Goal: Task Accomplishment & Management: Manage account settings

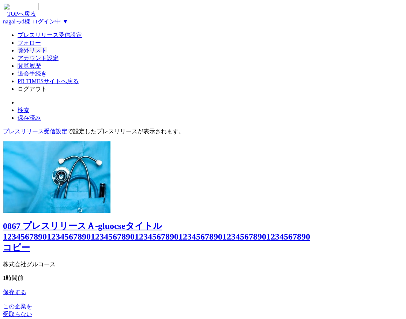
click at [59, 61] on link "アカウント設定" at bounding box center [38, 58] width 41 height 6
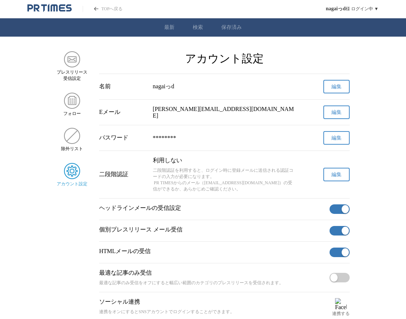
click at [332, 174] on span "編集" at bounding box center [337, 174] width 10 height 7
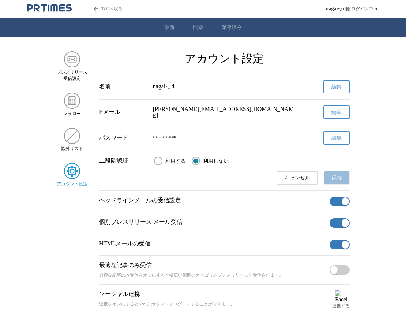
click at [156, 164] on input "利用する" at bounding box center [158, 161] width 8 height 8
radio input "true"
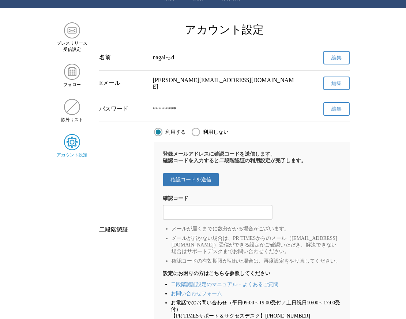
scroll to position [124, 0]
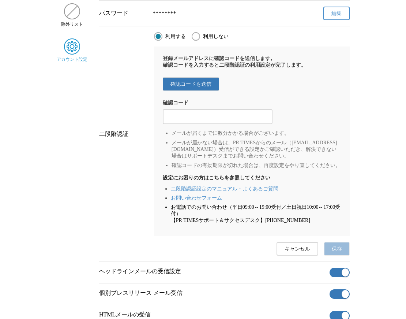
click at [210, 121] on input "2段階認証の確認コードを入力する" at bounding box center [217, 117] width 102 height 8
type input "323242"
click at [341, 252] on span "保存" at bounding box center [337, 249] width 10 height 7
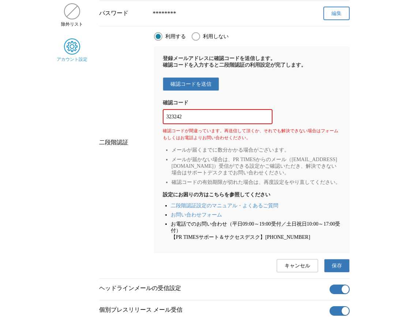
click at [221, 119] on input "323242" at bounding box center [217, 117] width 102 height 8
click at [297, 269] on span "キャンセル" at bounding box center [298, 265] width 26 height 7
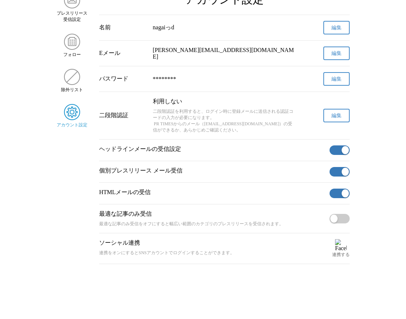
scroll to position [63, 0]
click at [341, 116] on span "編集" at bounding box center [337, 115] width 10 height 7
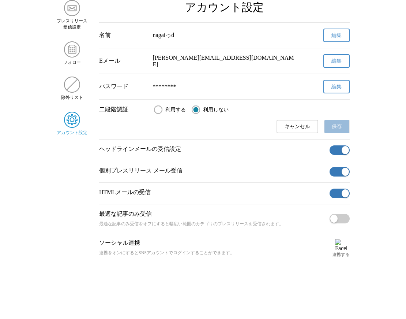
click at [296, 127] on span "キャンセル" at bounding box center [298, 126] width 26 height 7
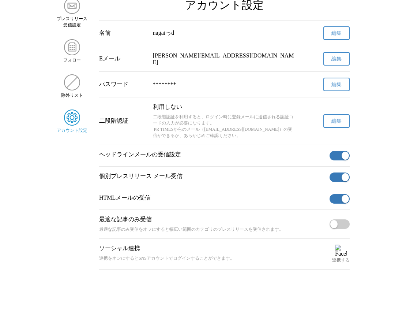
click at [324, 126] on button "編集" at bounding box center [336, 121] width 26 height 14
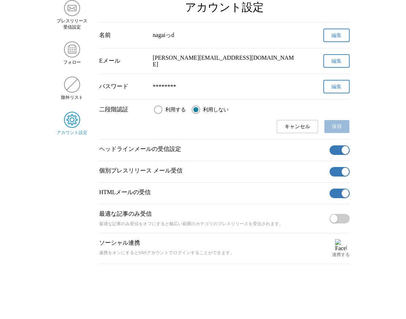
click at [160, 108] on input "利用する" at bounding box center [158, 109] width 8 height 8
radio input "true"
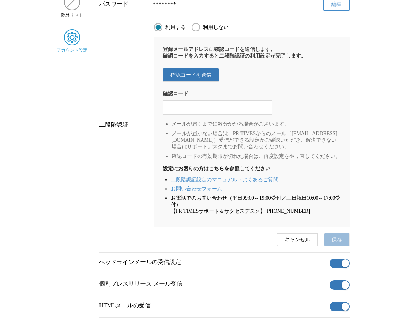
scroll to position [34, 0]
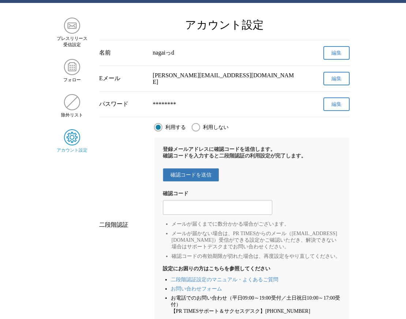
click at [216, 127] on span "利用しない" at bounding box center [216, 127] width 26 height 7
click at [200, 127] on input "利用しない" at bounding box center [196, 127] width 8 height 8
radio input "true"
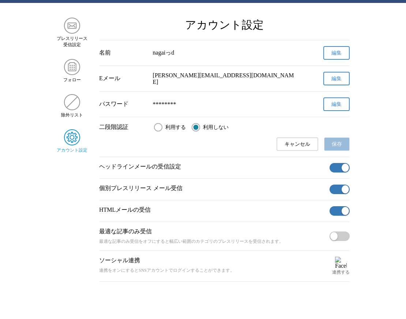
click at [167, 128] on span "利用する" at bounding box center [175, 127] width 20 height 7
click at [162, 128] on input "利用する" at bounding box center [158, 127] width 8 height 8
radio input "true"
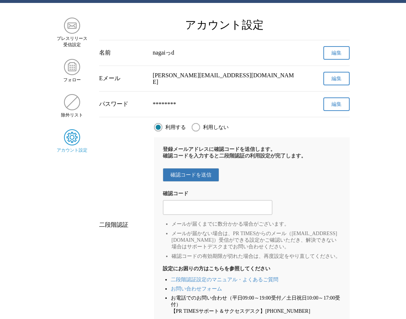
click at [199, 173] on button "確認コードを送信" at bounding box center [191, 175] width 56 height 14
click at [214, 207] on div at bounding box center [218, 207] width 110 height 15
click at [213, 210] on input "2段階認証の確認コードを入力する" at bounding box center [217, 207] width 102 height 8
paste input "788998"
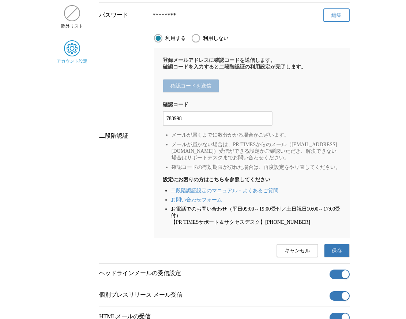
scroll to position [132, 0]
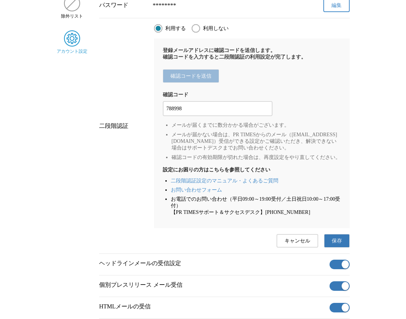
type input "788998"
click at [332, 247] on button "保存" at bounding box center [337, 241] width 26 height 14
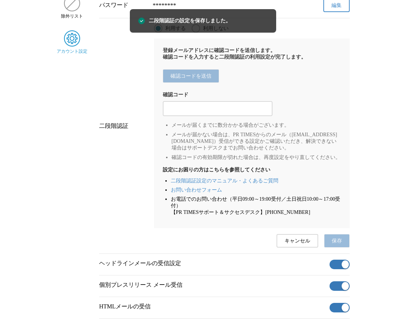
scroll to position [63, 0]
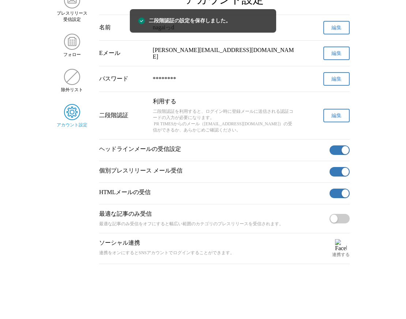
click at [329, 116] on button "編集" at bounding box center [336, 116] width 26 height 14
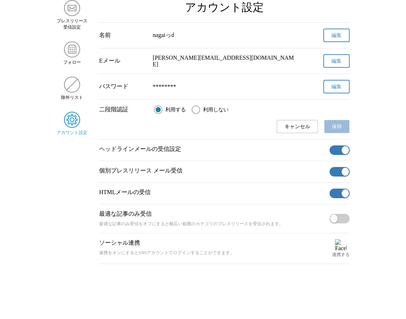
click at [205, 106] on span "利用しない" at bounding box center [216, 109] width 26 height 7
click at [200, 105] on input "利用しない" at bounding box center [196, 109] width 8 height 8
radio input "true"
click at [163, 109] on label "利用する" at bounding box center [170, 109] width 32 height 8
click at [162, 109] on input "利用する" at bounding box center [158, 109] width 8 height 8
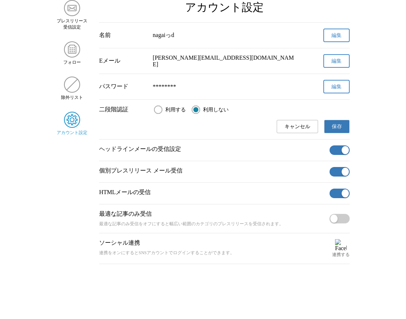
radio input "true"
click at [202, 109] on label "利用しない" at bounding box center [210, 109] width 37 height 8
click at [200, 109] on input "利用しない" at bounding box center [196, 109] width 8 height 8
radio input "true"
click at [164, 111] on label "利用する" at bounding box center [170, 109] width 32 height 8
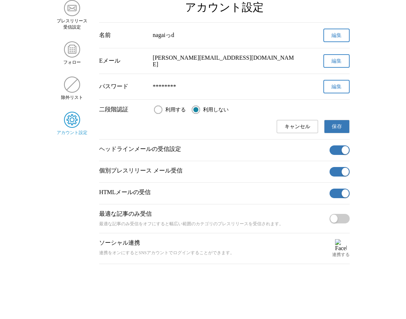
click at [162, 111] on input "利用する" at bounding box center [158, 109] width 8 height 8
radio input "true"
click at [210, 108] on span "利用しない" at bounding box center [216, 109] width 26 height 7
click at [200, 108] on input "利用しない" at bounding box center [196, 109] width 8 height 8
radio input "true"
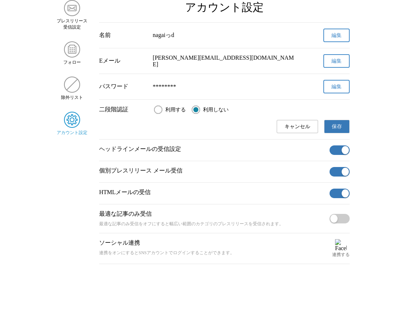
click at [334, 123] on span "保存" at bounding box center [337, 126] width 10 height 7
